Goal: Communication & Community: Answer question/provide support

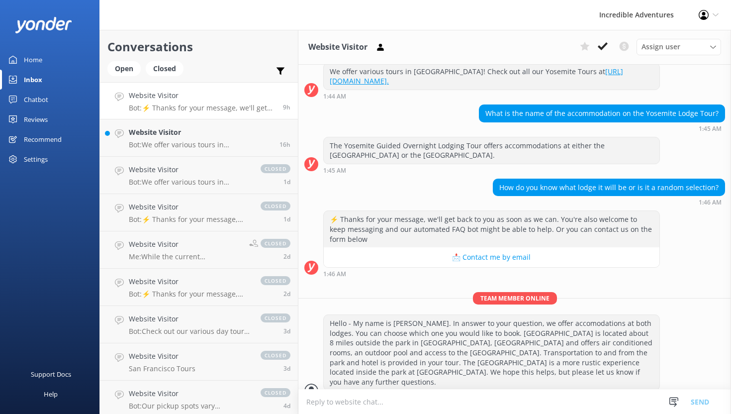
scroll to position [165, 0]
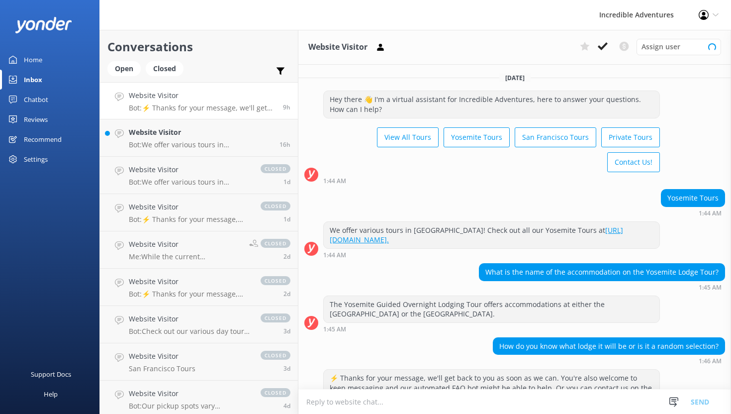
scroll to position [51, 0]
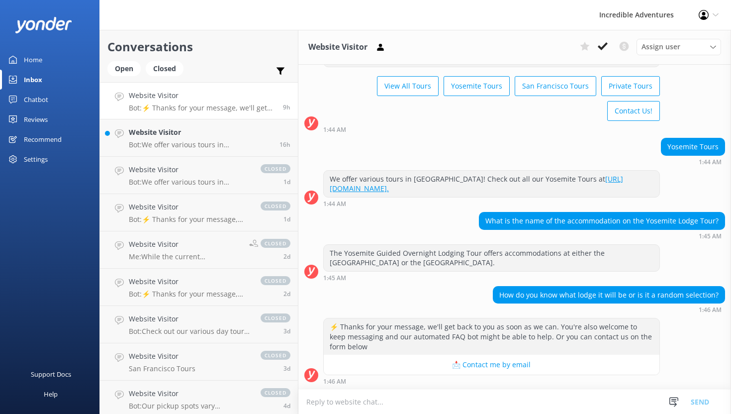
click at [483, 392] on textarea at bounding box center [514, 401] width 433 height 24
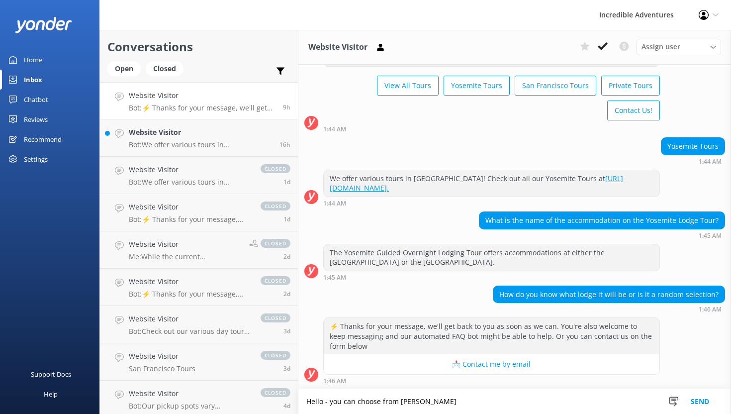
drag, startPoint x: 330, startPoint y: 403, endPoint x: 441, endPoint y: 399, distance: 110.5
click at [441, 401] on textarea "Hello - you can choose from [PERSON_NAME]" at bounding box center [514, 401] width 433 height 25
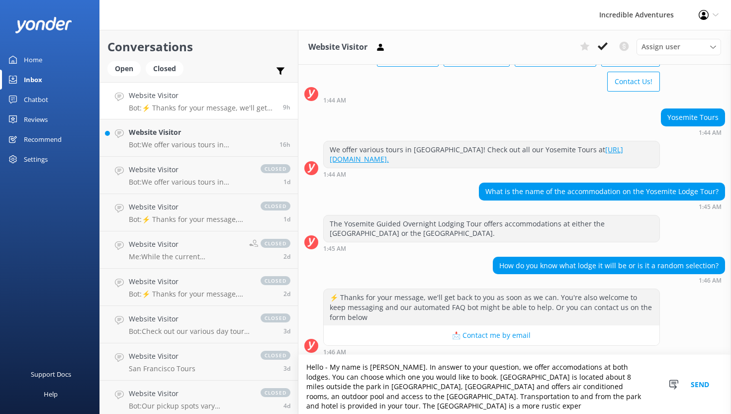
scroll to position [86, 0]
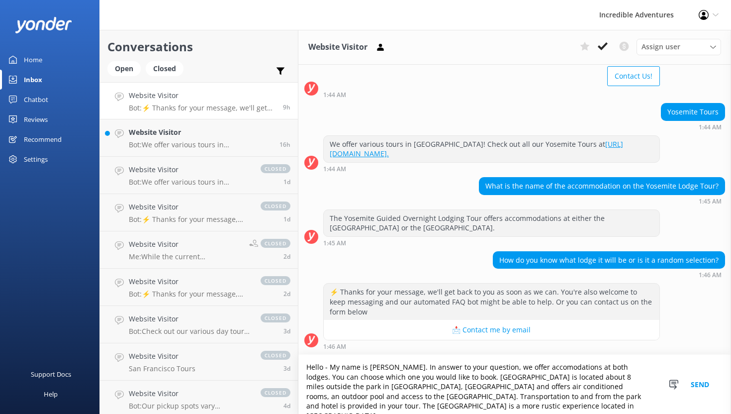
click at [376, 407] on textarea "Hello - My name is [PERSON_NAME]. In answer to your question, we offer accomoda…" at bounding box center [514, 384] width 433 height 59
click at [478, 407] on textarea "Hello - My name is [PERSON_NAME]. In answer to your question, we offer accomoda…" at bounding box center [514, 384] width 433 height 59
click at [539, 366] on textarea "Hello - My name is [PERSON_NAME]. In answer to your question, we offer accomoda…" at bounding box center [514, 384] width 433 height 59
click at [497, 408] on textarea "Hello - My name is [PERSON_NAME]. In answer to your question, we offer accomoda…" at bounding box center [514, 384] width 433 height 59
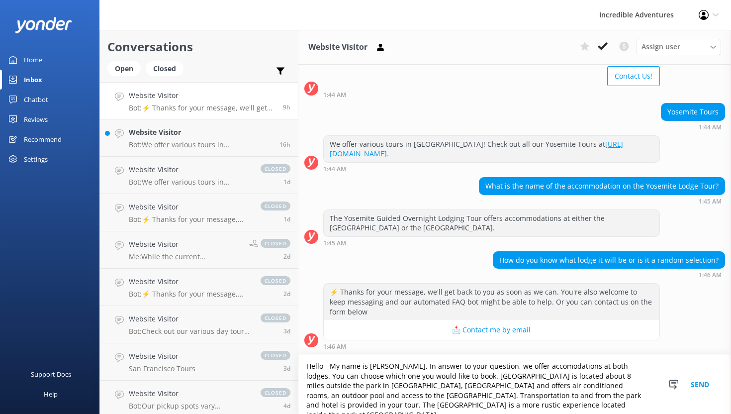
click at [694, 382] on button "Send" at bounding box center [699, 384] width 37 height 59
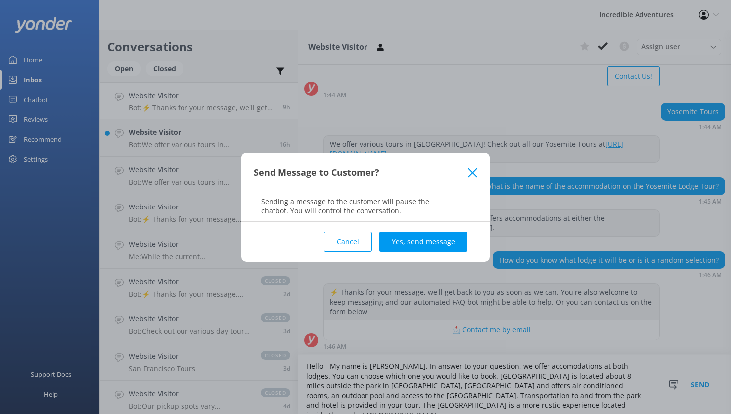
click at [344, 239] on button "Cancel" at bounding box center [348, 242] width 48 height 20
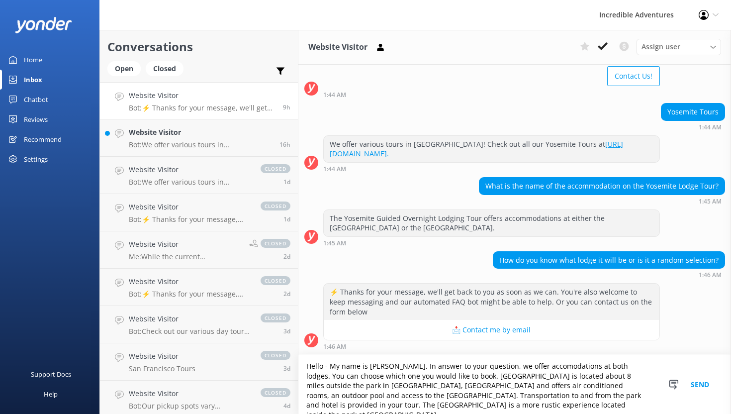
click at [485, 408] on textarea "Hello - My name is [PERSON_NAME]. In answer to your question, we offer accomoda…" at bounding box center [514, 384] width 433 height 59
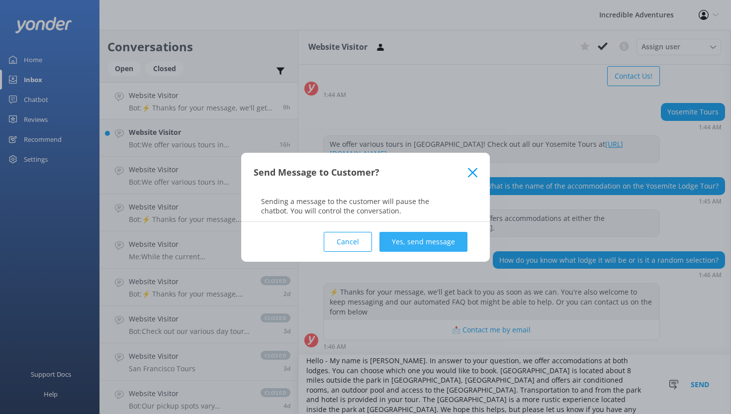
type textarea "Hello - My name is [PERSON_NAME]. In answer to your question, we offer accomoda…"
click at [432, 246] on button "Yes, send message" at bounding box center [423, 242] width 88 height 20
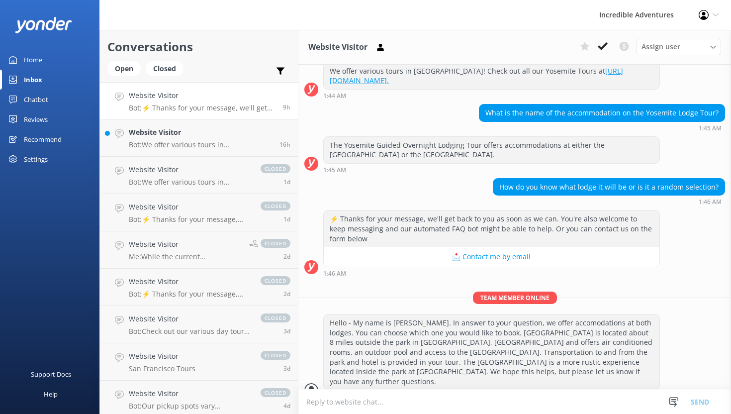
scroll to position [165, 0]
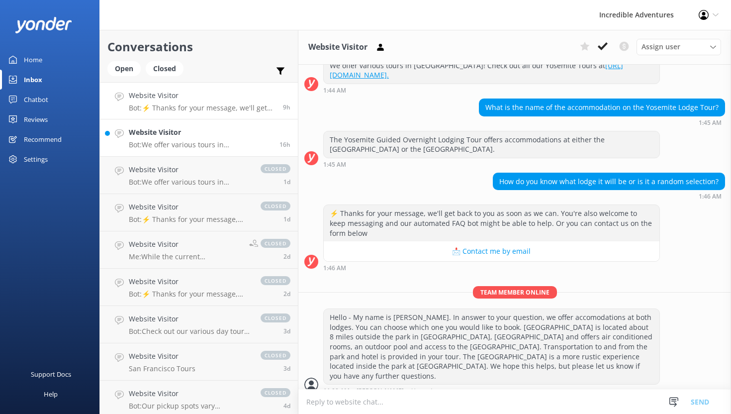
click at [236, 134] on h4 "Website Visitor" at bounding box center [200, 132] width 143 height 11
